Goal: Navigation & Orientation: Go to known website

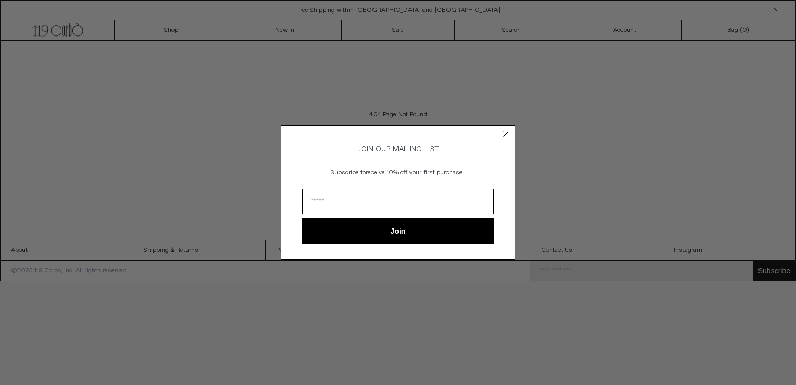
click at [506, 132] on icon "Close dialog" at bounding box center [506, 134] width 4 height 4
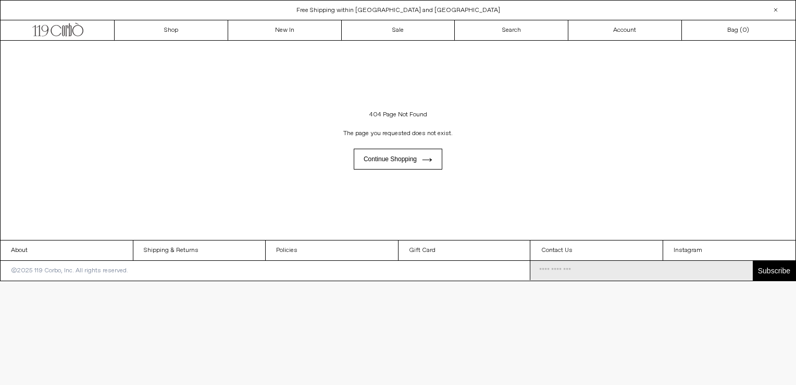
click at [392, 107] on h1 "404 Page Not Found" at bounding box center [398, 115] width 738 height 18
drag, startPoint x: 392, startPoint y: 107, endPoint x: 395, endPoint y: 115, distance: 8.1
click at [395, 115] on h1 "404 Page Not Found" at bounding box center [398, 115] width 738 height 18
